Goal: Transaction & Acquisition: Purchase product/service

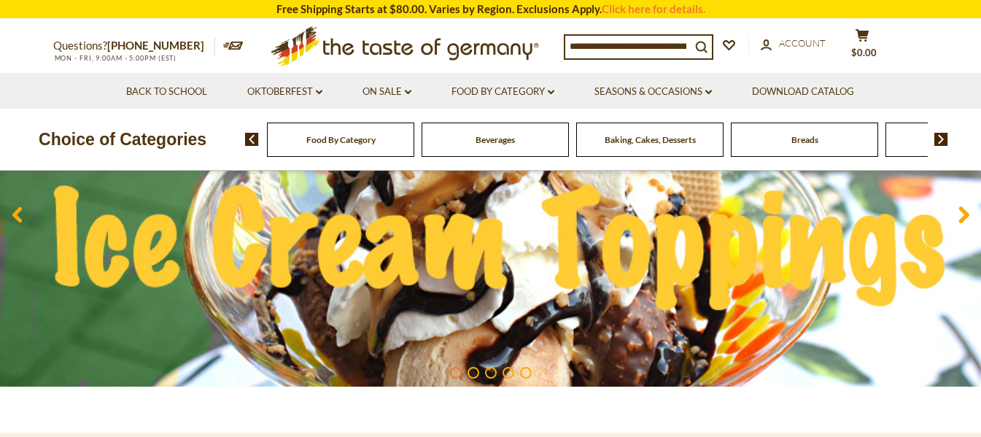
scroll to position [219, 0]
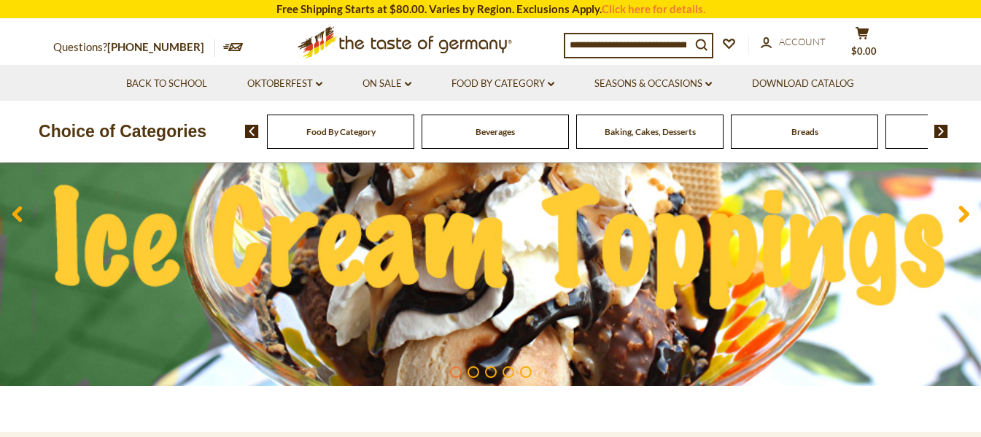
click at [621, 44] on input at bounding box center [627, 44] width 125 height 20
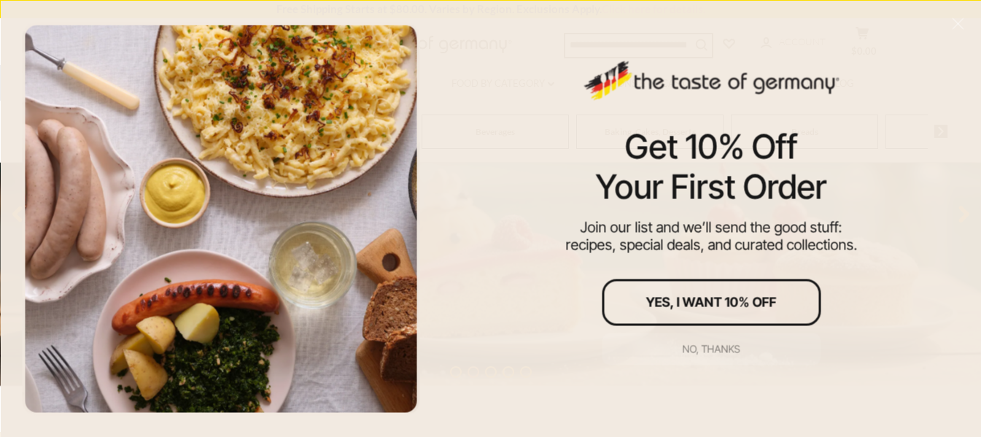
click at [715, 347] on div "No, thanks" at bounding box center [712, 349] width 58 height 10
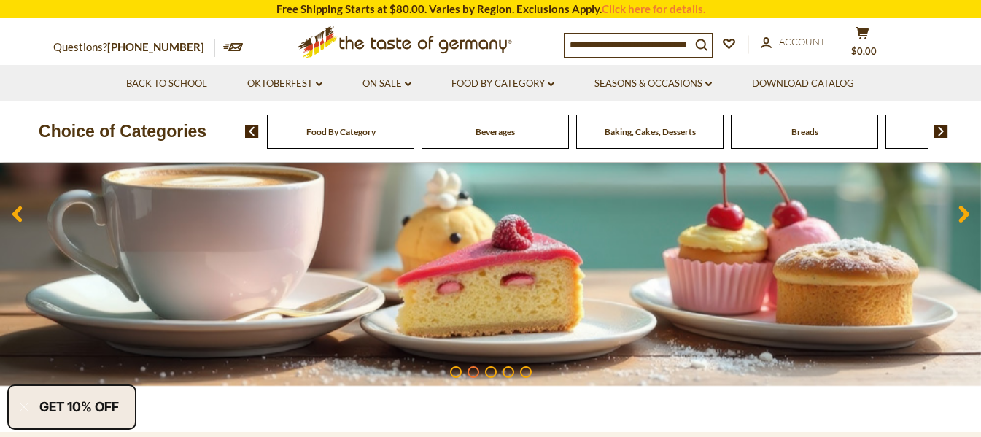
click at [593, 42] on input at bounding box center [627, 44] width 125 height 20
paste input "**********"
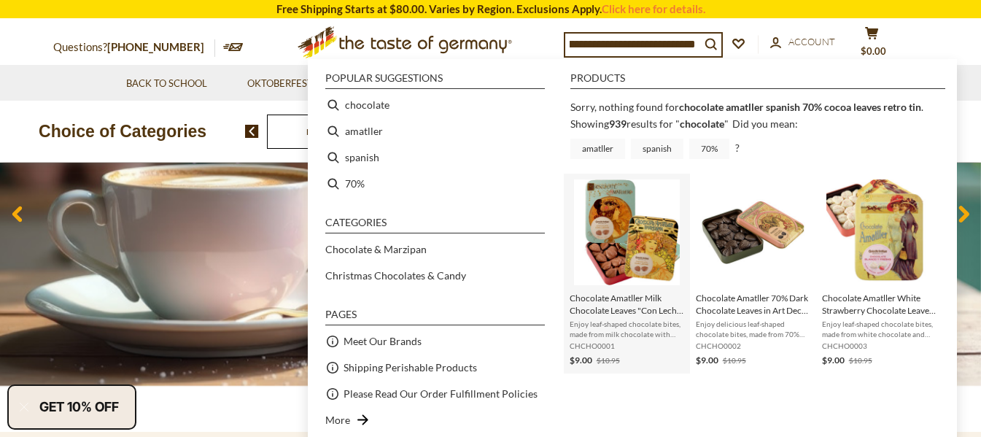
type input "**********"
click at [629, 256] on img "Instant Search Results" at bounding box center [627, 232] width 106 height 106
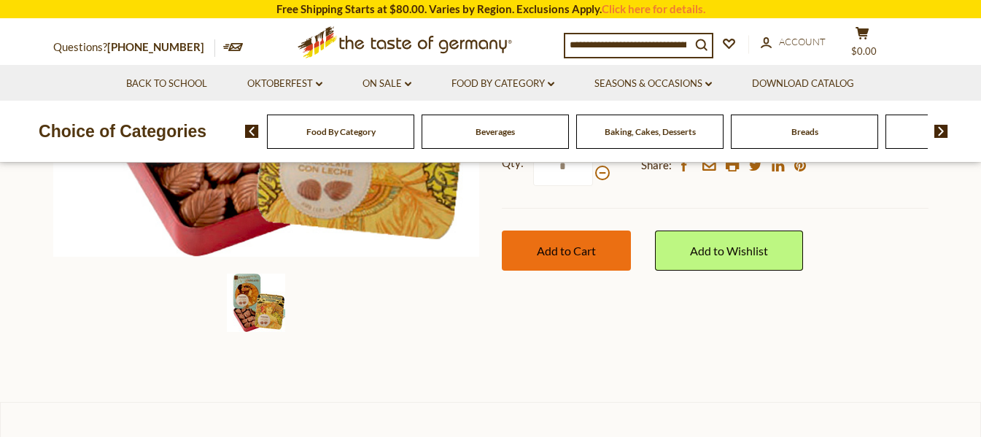
scroll to position [437, 0]
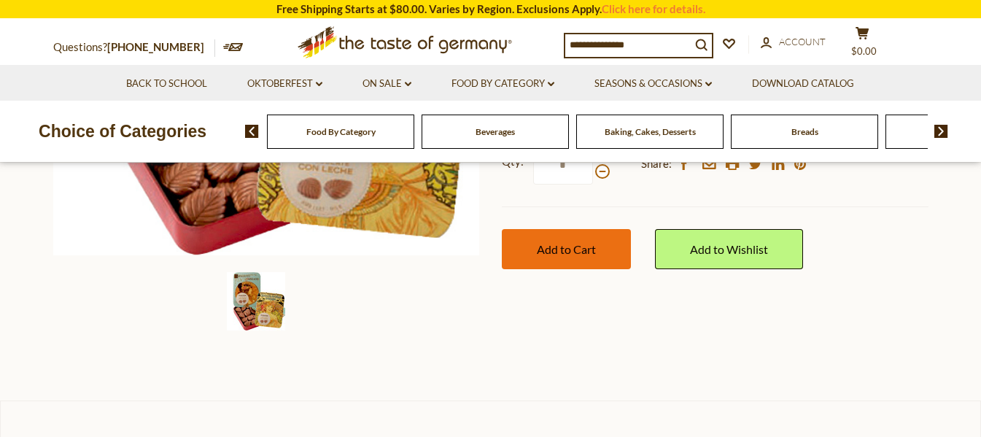
click at [574, 264] on button "Add to Cart" at bounding box center [566, 249] width 129 height 40
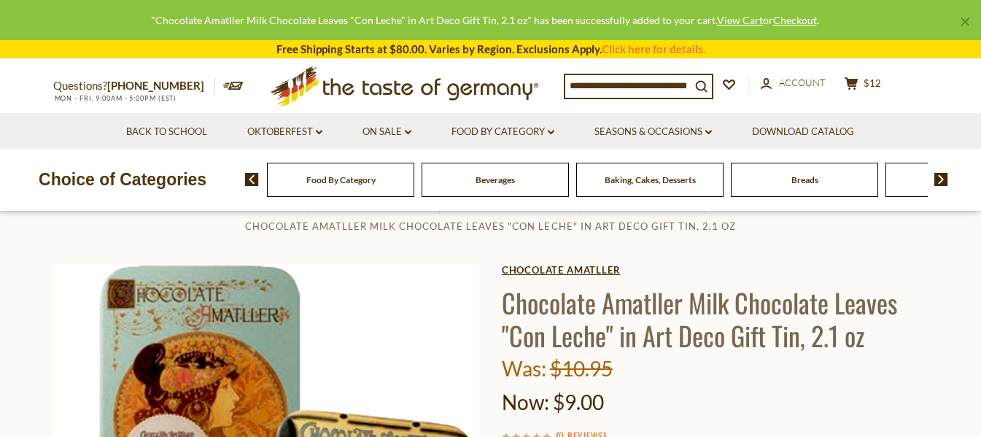
scroll to position [1, 0]
click at [570, 272] on link "Chocolate Amatller" at bounding box center [715, 271] width 427 height 12
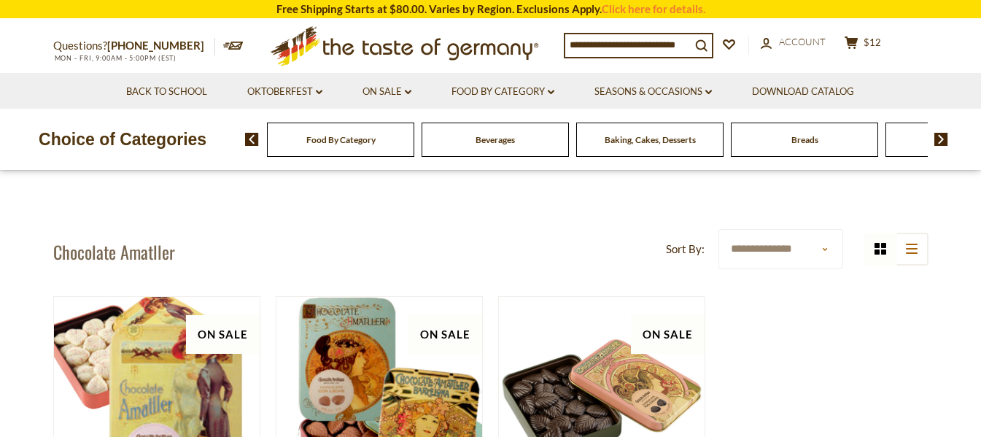
scroll to position [382, 0]
